Goal: Task Accomplishment & Management: Use online tool/utility

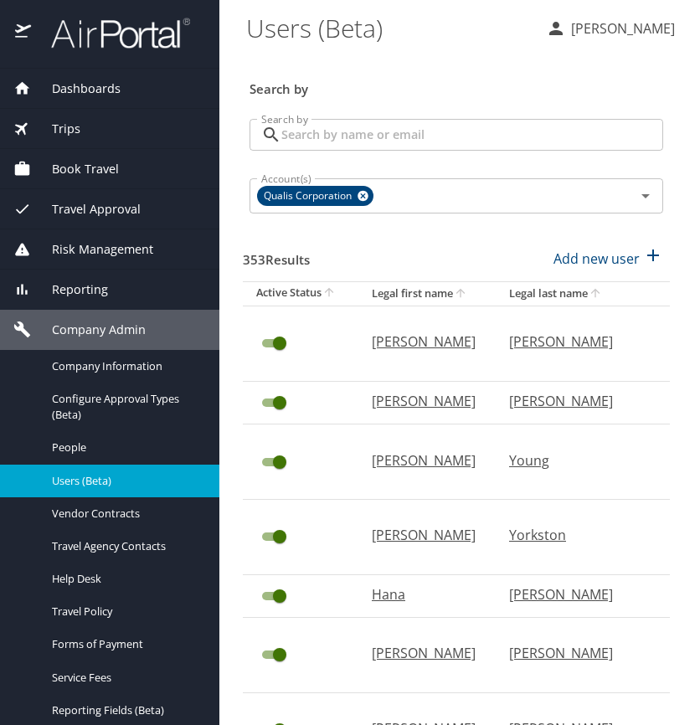
click at [108, 86] on span "Dashboards" at bounding box center [76, 89] width 90 height 18
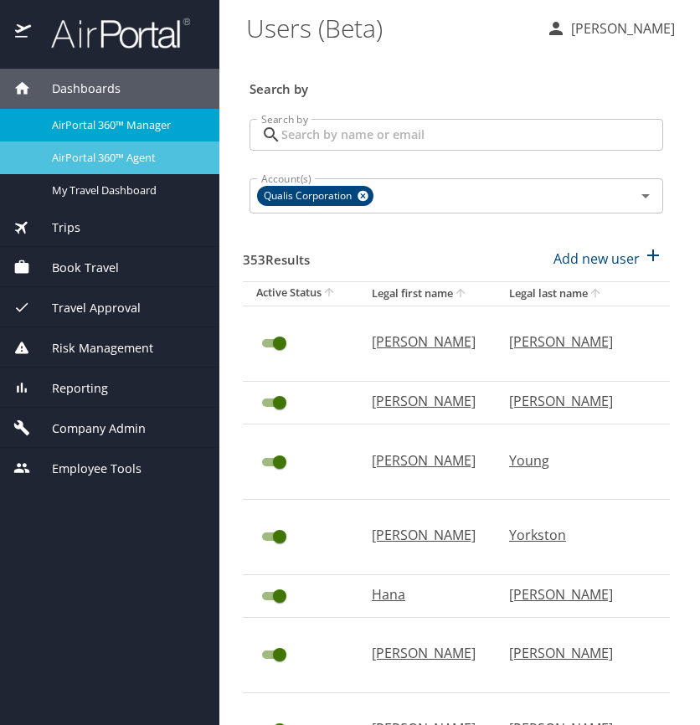
click at [141, 154] on span "AirPortal 360™ Agent" at bounding box center [125, 158] width 147 height 16
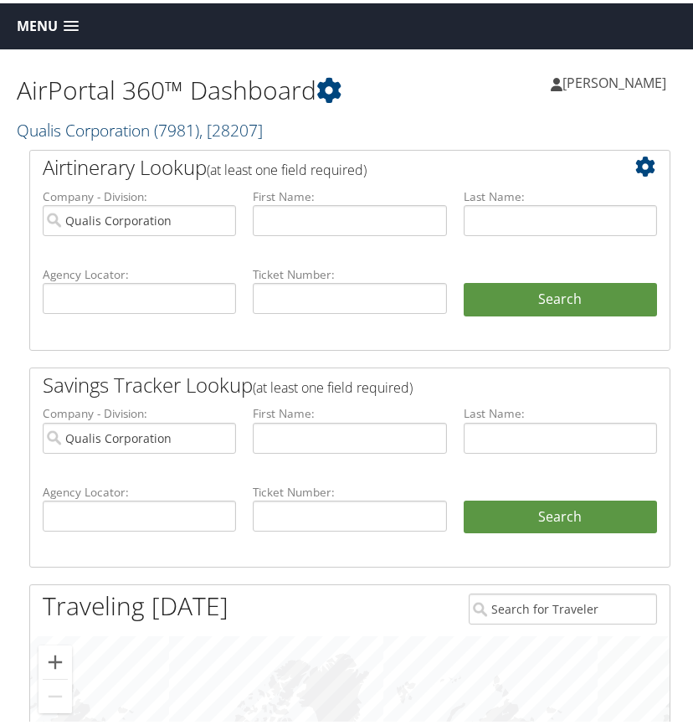
click at [157, 127] on span "( 7981 )" at bounding box center [176, 127] width 45 height 23
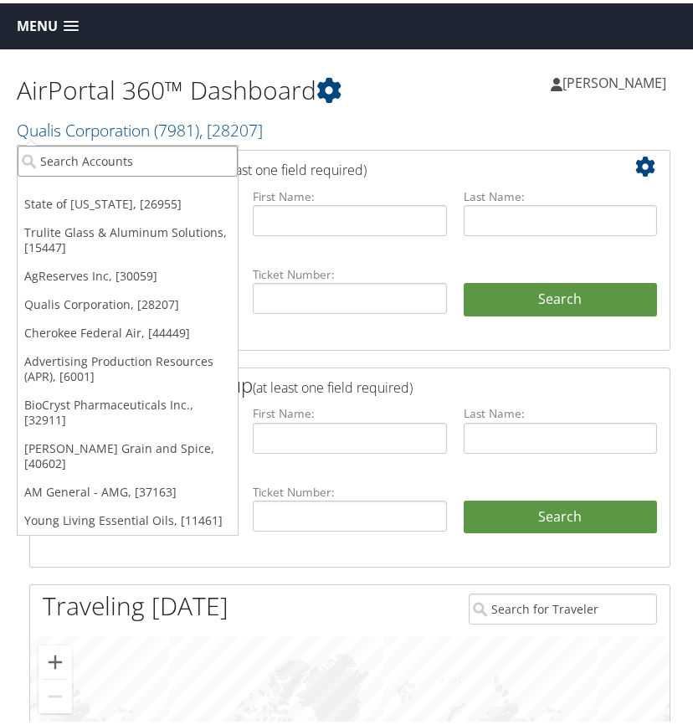
click at [139, 158] on input "search" at bounding box center [128, 157] width 220 height 31
type input "albireo energy"
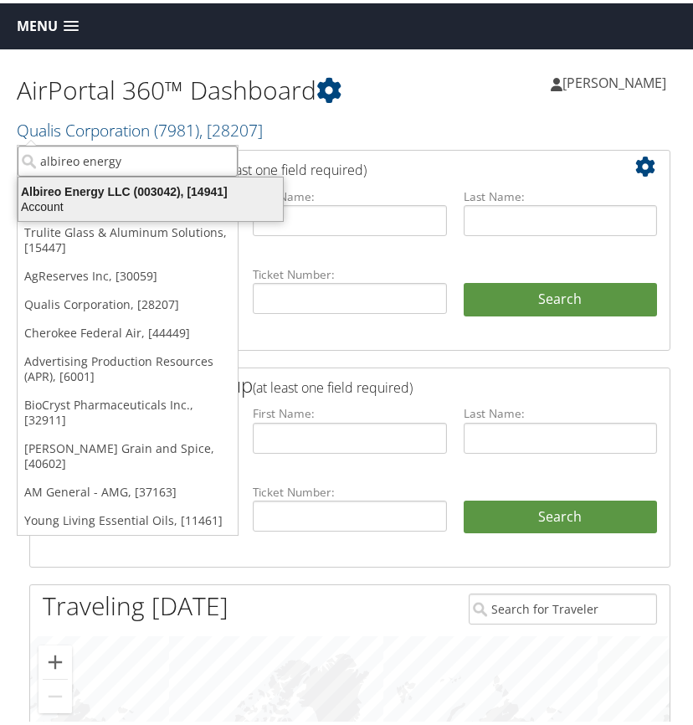
click at [112, 199] on div "Account" at bounding box center [150, 203] width 285 height 15
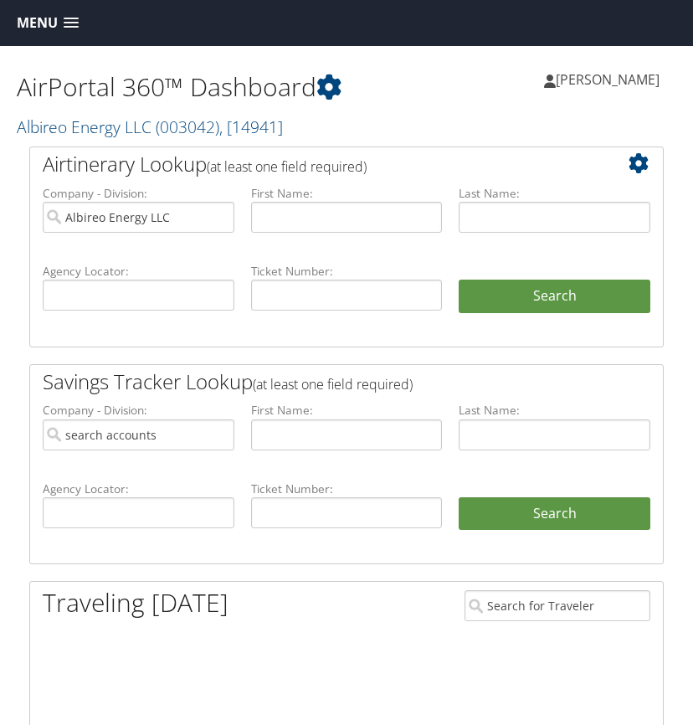
type input "Albireo Energy LLC"
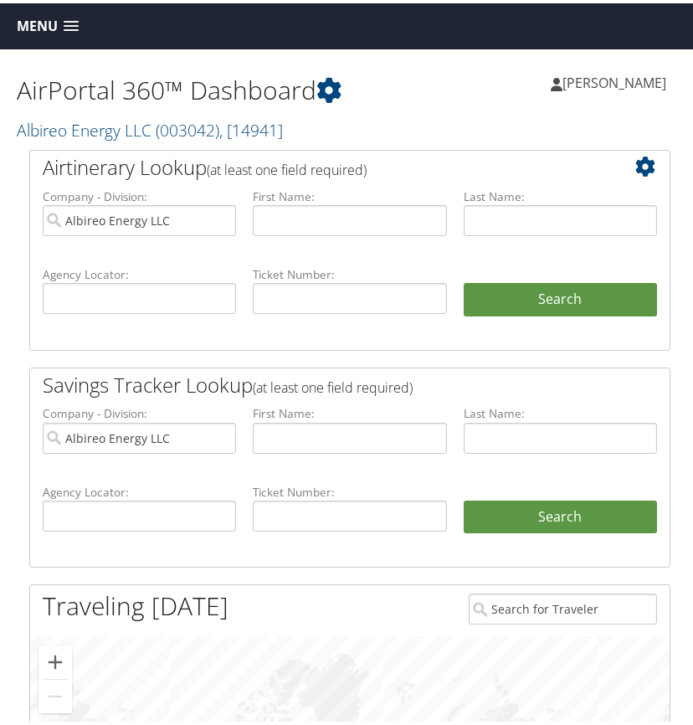
click at [72, 23] on span at bounding box center [71, 24] width 15 height 12
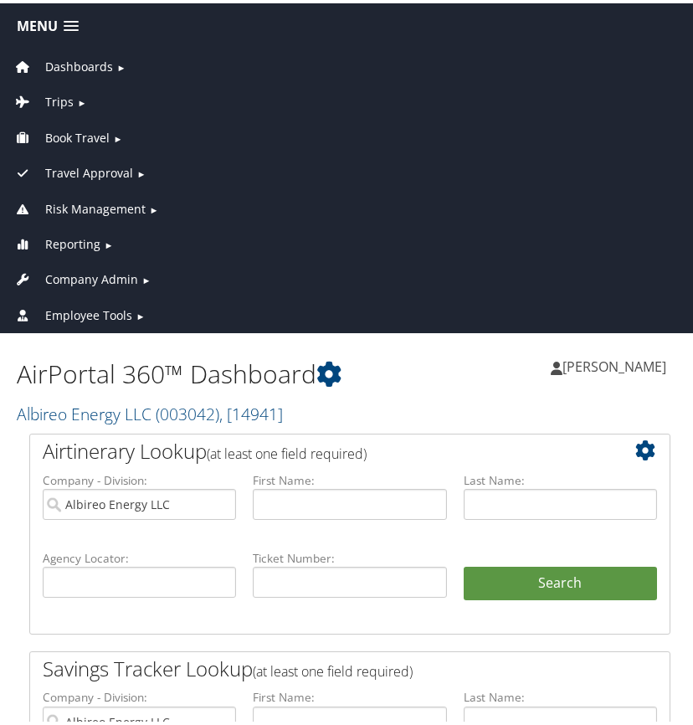
click at [84, 240] on span "Reporting" at bounding box center [72, 241] width 55 height 18
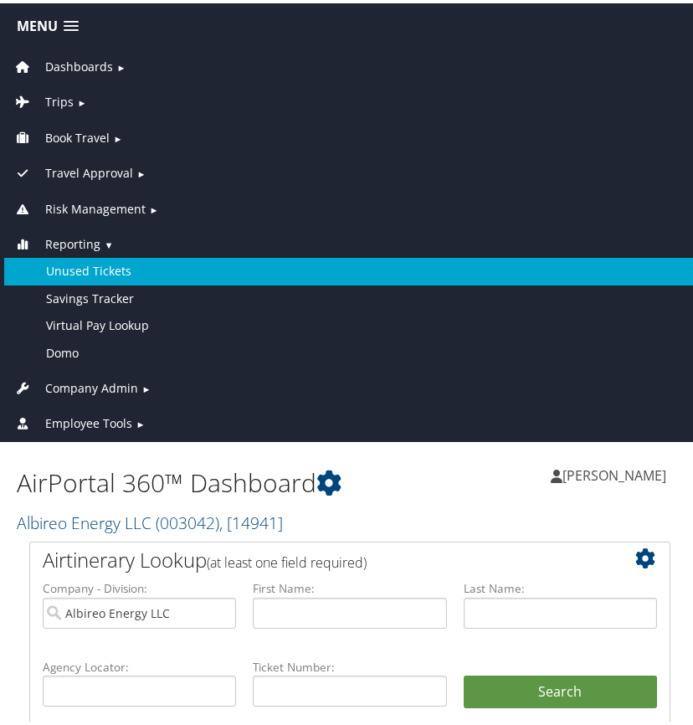
click at [90, 271] on link "Unused Tickets" at bounding box center [349, 267] width 691 height 27
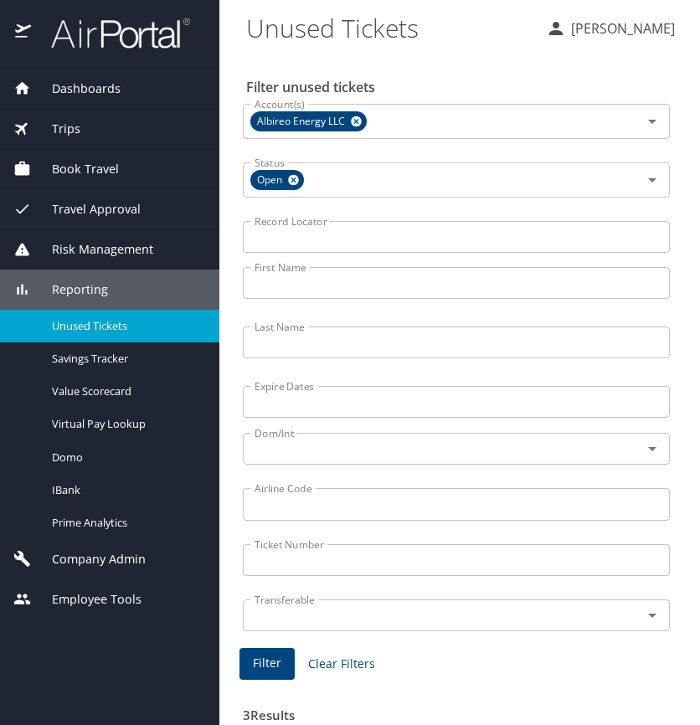
click at [306, 342] on input "Last Name" at bounding box center [456, 342] width 427 height 32
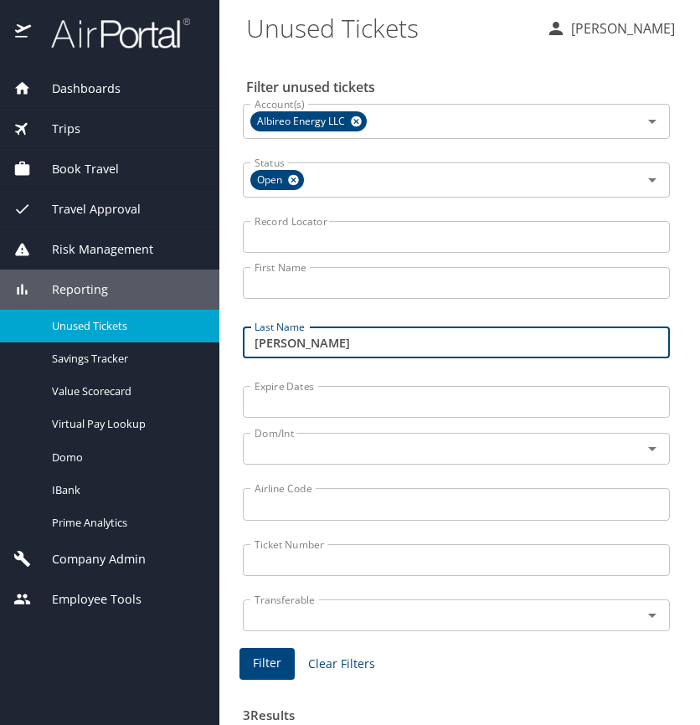
type input "kameron"
click at [263, 661] on span "Filter" at bounding box center [267, 663] width 28 height 21
